Goal: Information Seeking & Learning: Understand process/instructions

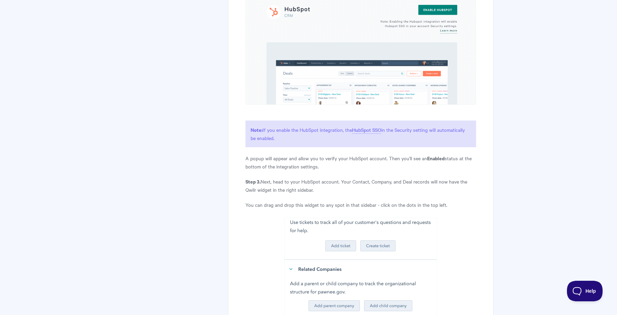
scroll to position [625, 0]
click at [337, 157] on p "A popup will appear and allow you to verify your HubSpot account. Then you'll s…" at bounding box center [360, 161] width 231 height 16
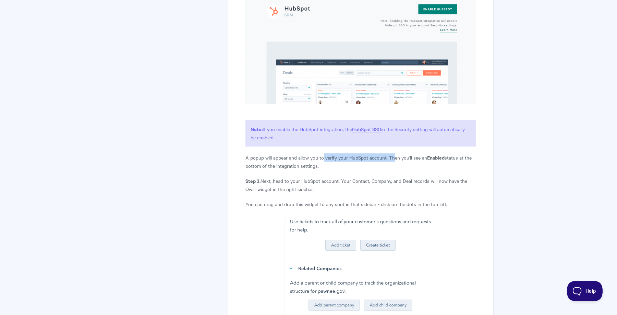
drag, startPoint x: 322, startPoint y: 158, endPoint x: 392, endPoint y: 153, distance: 70.0
click at [392, 154] on p "A popup will appear and allow you to verify your HubSpot account. Then you'll s…" at bounding box center [360, 161] width 231 height 16
click at [392, 153] on p "A popup will appear and allow you to verify your HubSpot account. Then you'll s…" at bounding box center [360, 161] width 231 height 16
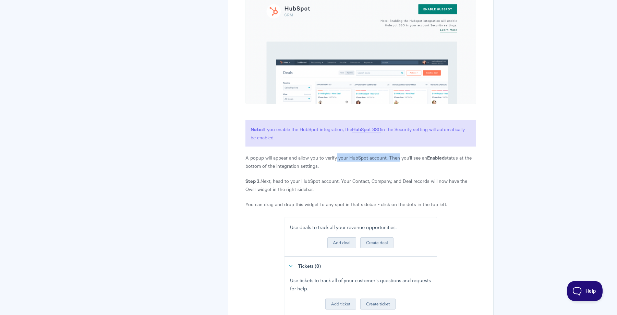
drag, startPoint x: 397, startPoint y: 153, endPoint x: 313, endPoint y: 154, distance: 83.9
click at [313, 154] on p "A popup will appear and allow you to verify your HubSpot account. Then you'll s…" at bounding box center [360, 161] width 231 height 16
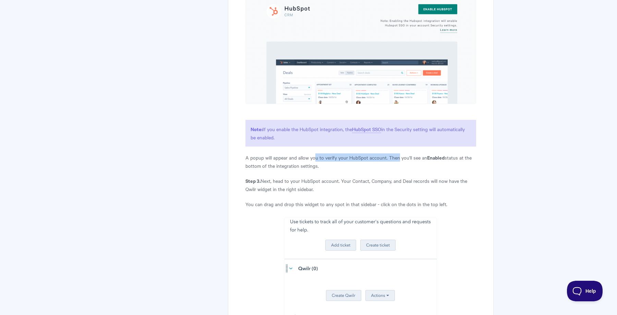
click at [313, 154] on p "A popup will appear and allow you to verify your HubSpot account. Then you'll s…" at bounding box center [360, 161] width 231 height 16
drag, startPoint x: 277, startPoint y: 162, endPoint x: 308, endPoint y: 161, distance: 30.8
click at [308, 161] on p "A popup will appear and allow you to verify your HubSpot account. Then you'll s…" at bounding box center [360, 161] width 231 height 16
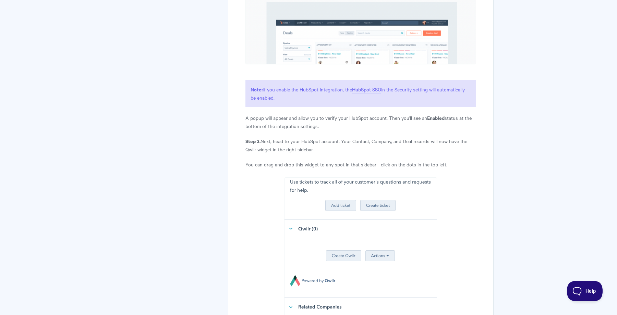
scroll to position [665, 0]
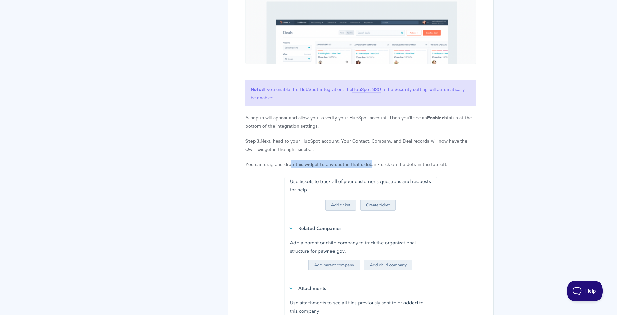
drag, startPoint x: 291, startPoint y: 164, endPoint x: 369, endPoint y: 163, distance: 78.1
click at [369, 163] on p "You can drag and drop this widget to any spot in that sidebar - click on the do…" at bounding box center [360, 164] width 231 height 8
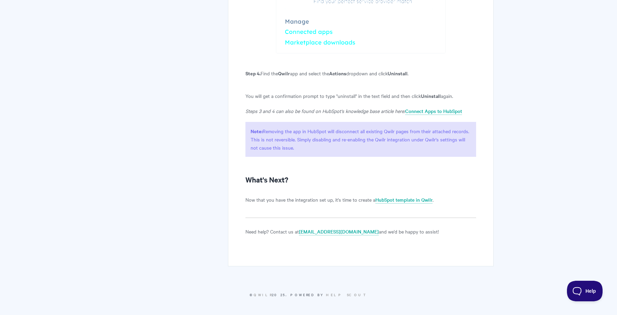
scroll to position [1644, 0]
drag, startPoint x: 259, startPoint y: 201, endPoint x: 338, endPoint y: 196, distance: 78.6
click at [338, 196] on p "Now that you have the integration set up, it's time to create a HubSpot templat…" at bounding box center [360, 200] width 231 height 8
drag, startPoint x: 351, startPoint y: 198, endPoint x: 279, endPoint y: 202, distance: 72.4
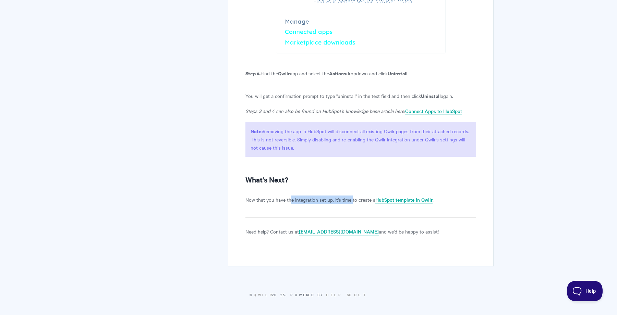
click at [284, 202] on p "Now that you have the integration set up, it's time to create a HubSpot templat…" at bounding box center [360, 200] width 231 height 8
click at [279, 202] on p "Now that you have the integration set up, it's time to create a HubSpot templat…" at bounding box center [360, 200] width 231 height 8
